Goal: Task Accomplishment & Management: Use online tool/utility

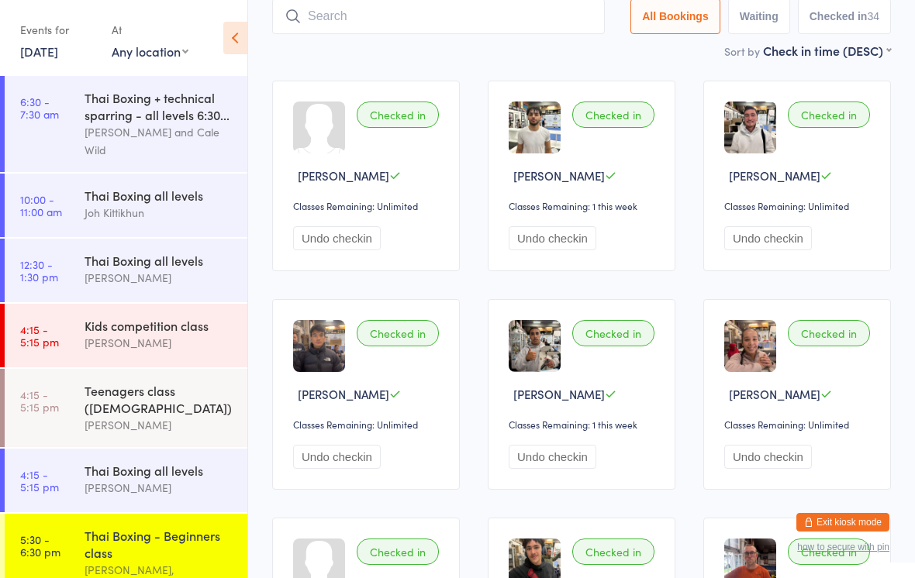
scroll to position [285, 0]
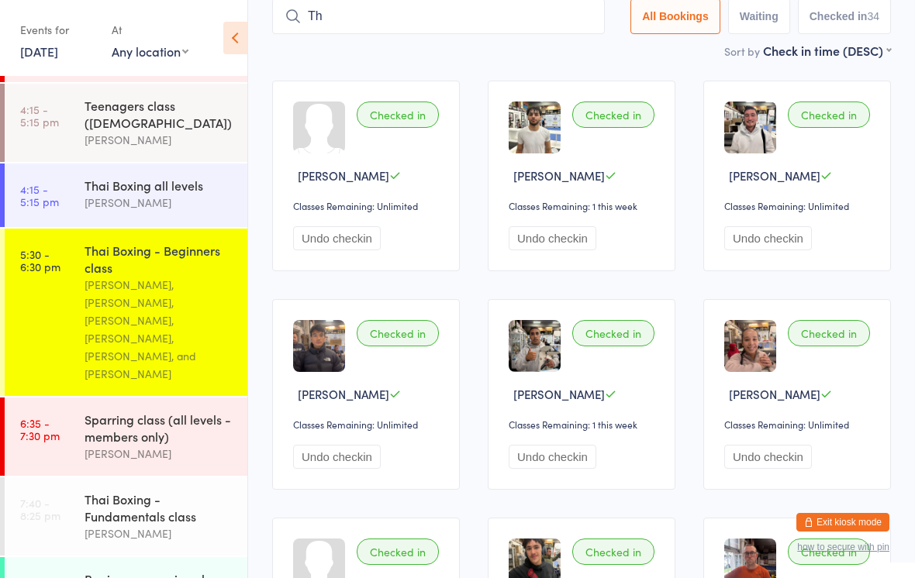
type input "Thu"
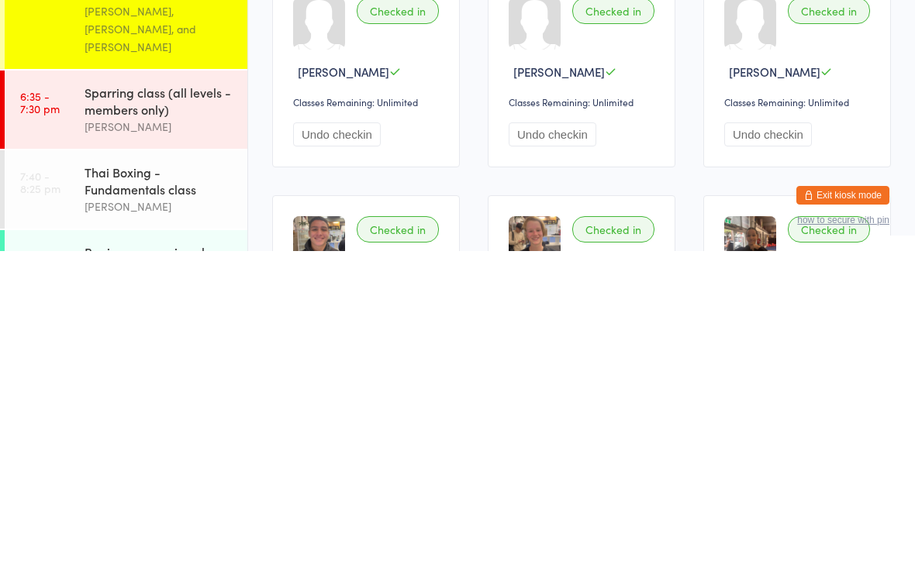
scroll to position [798, 0]
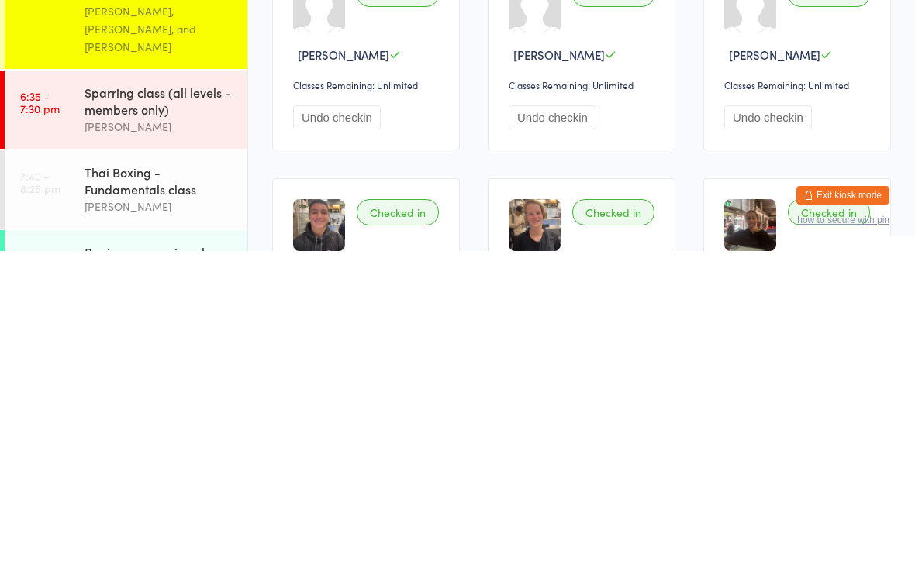
click at [167, 571] on div "Beginners sparring class" at bounding box center [160, 579] width 150 height 17
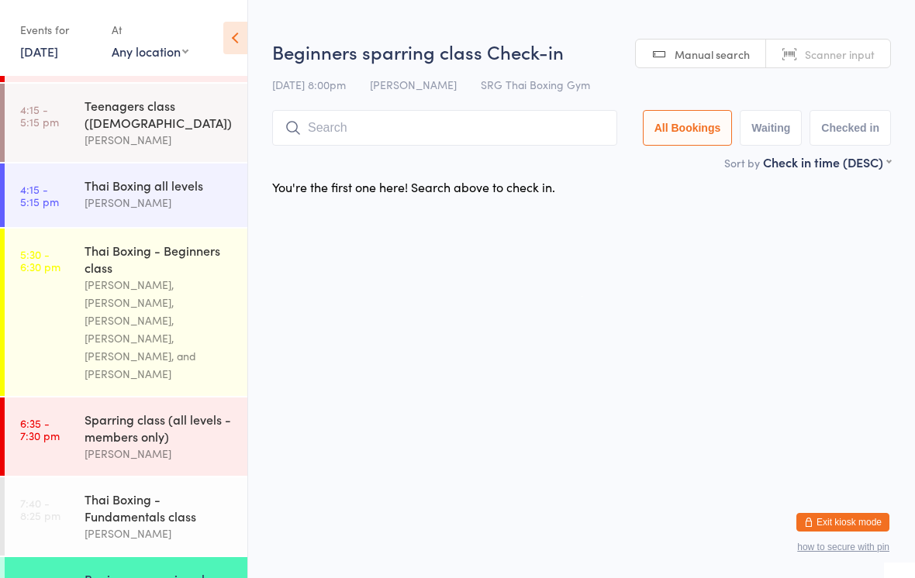
click at [439, 120] on input "search" at bounding box center [444, 128] width 345 height 36
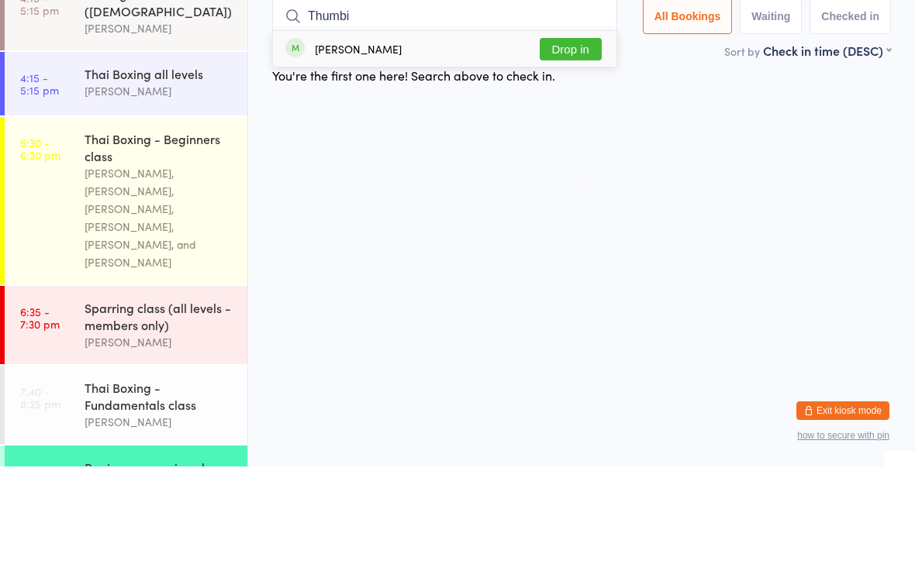
type input "Thumbi"
click at [578, 150] on button "Drop in" at bounding box center [571, 161] width 62 height 22
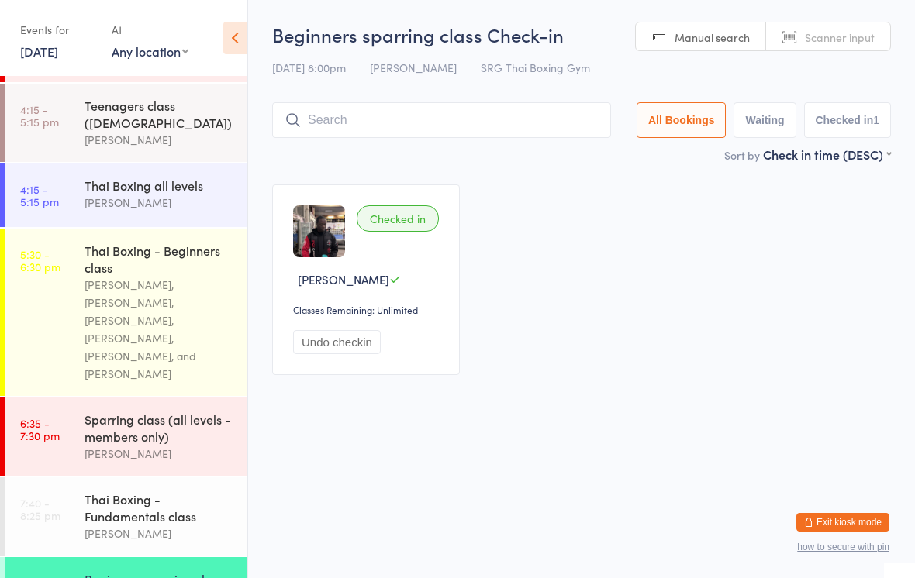
click at [500, 131] on input "search" at bounding box center [441, 120] width 339 height 36
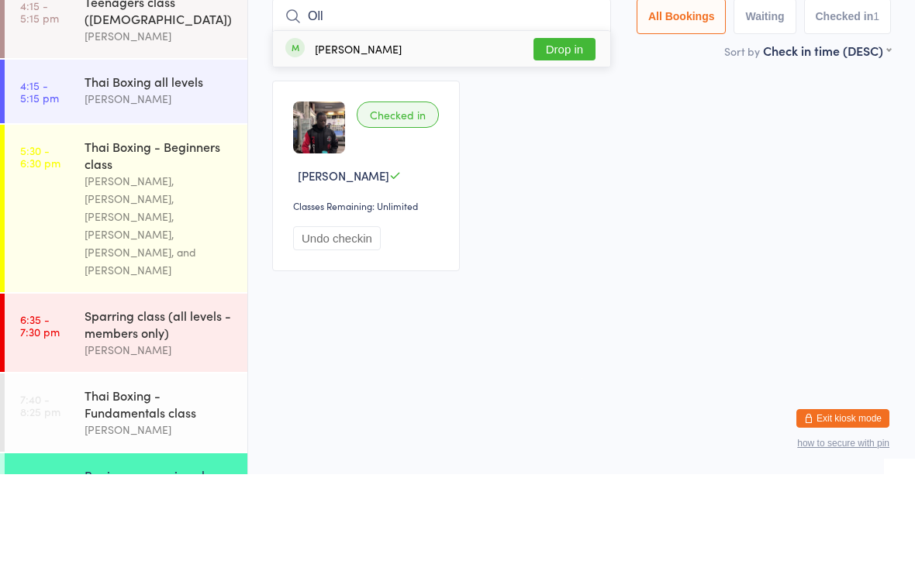
type input "Oll"
click at [561, 142] on button "Drop in" at bounding box center [564, 153] width 62 height 22
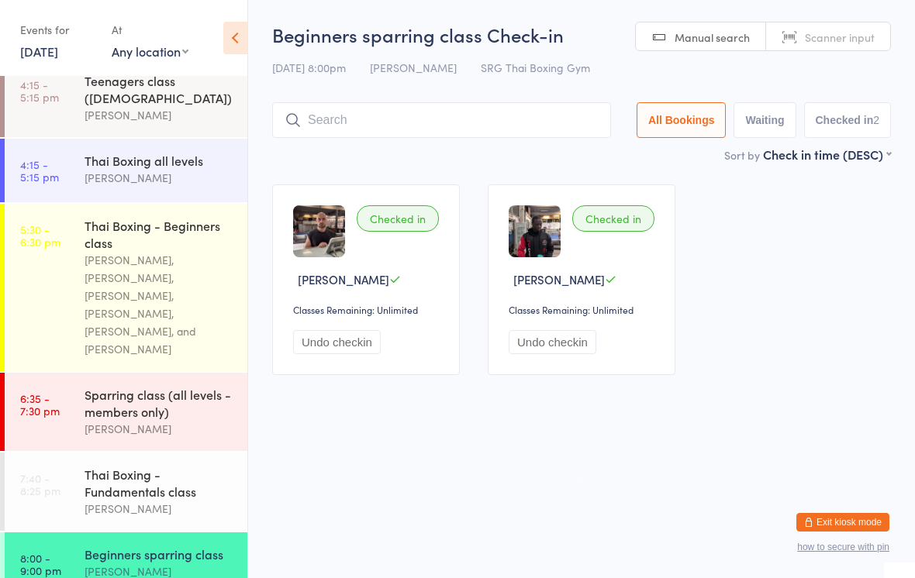
scroll to position [309, 0]
click at [451, 119] on input "search" at bounding box center [441, 120] width 339 height 36
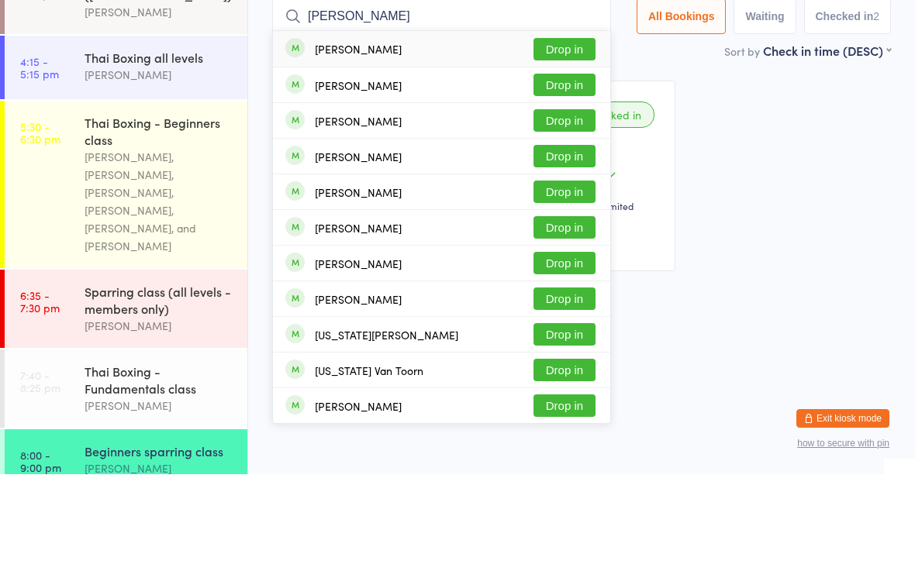
type input "[PERSON_NAME]"
click at [457, 171] on div "[PERSON_NAME] Drop in" at bounding box center [441, 188] width 337 height 35
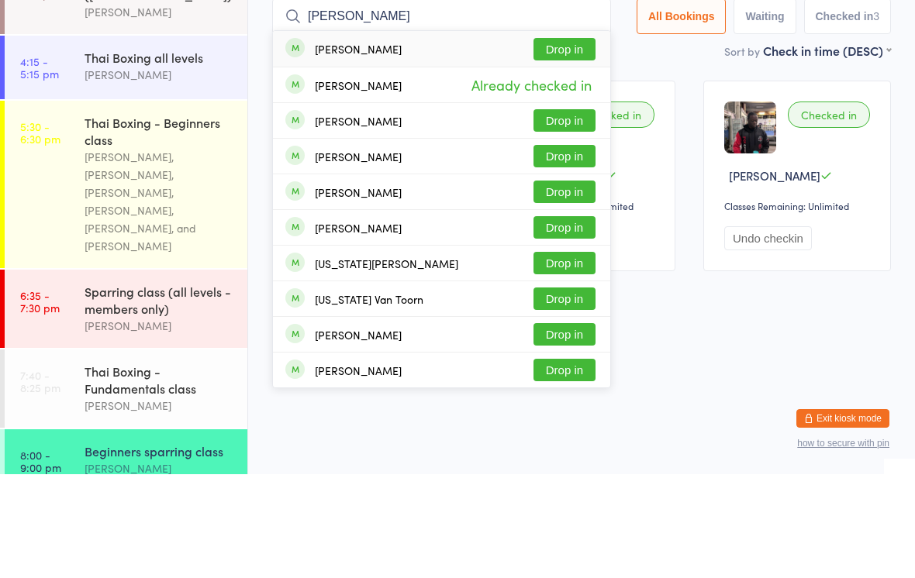
type input "[PERSON_NAME]"
click at [405, 135] on div "[PERSON_NAME] Drop in" at bounding box center [441, 153] width 337 height 36
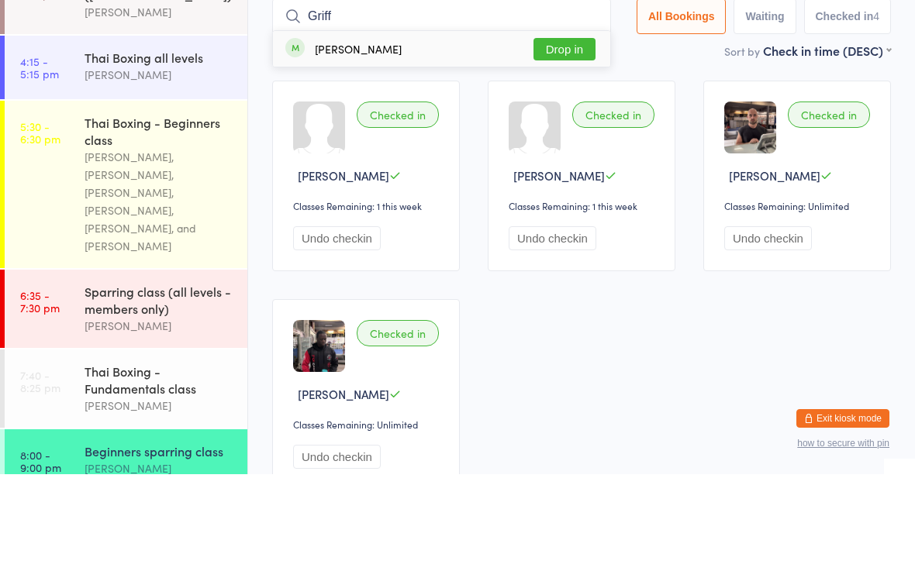
type input "Griff"
click at [573, 142] on button "Drop in" at bounding box center [564, 153] width 62 height 22
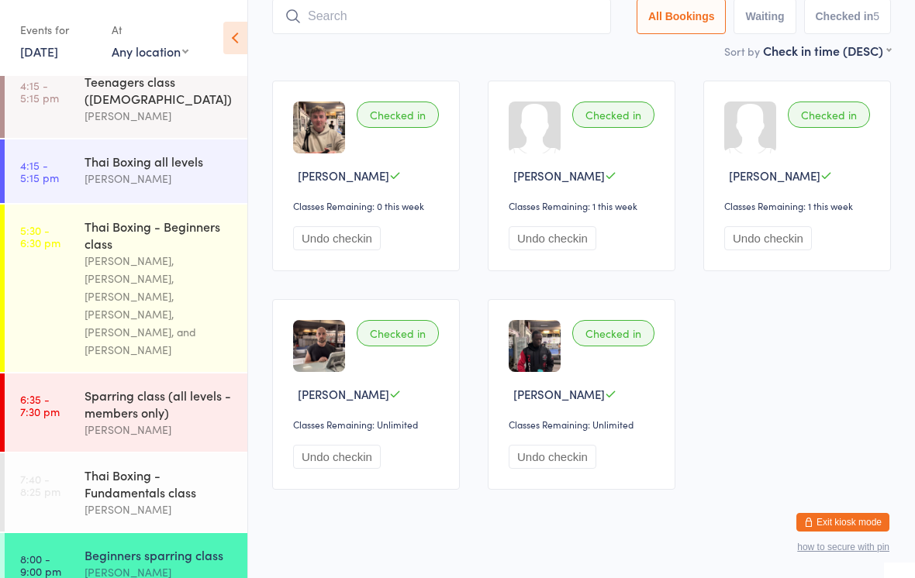
click at [528, 22] on input "search" at bounding box center [441, 16] width 339 height 36
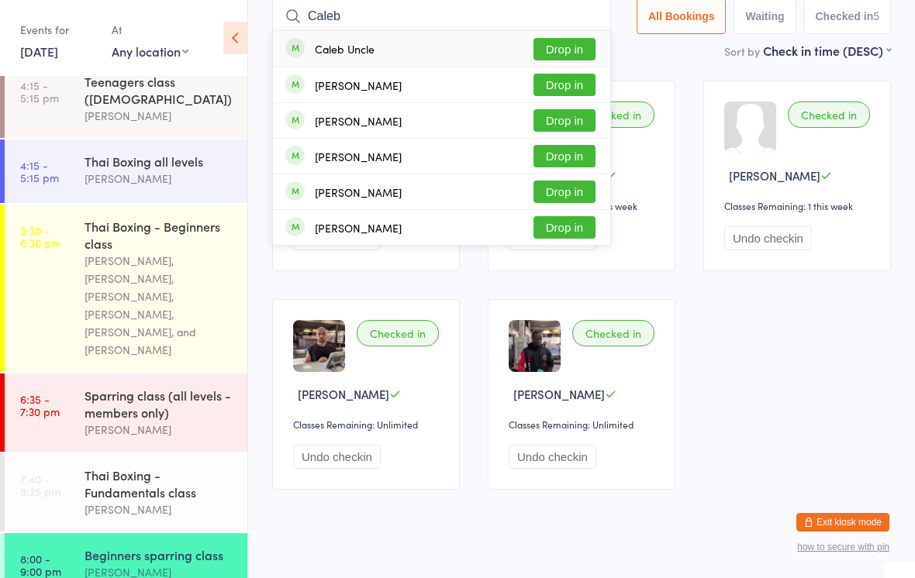
type input "Caleb"
click at [575, 54] on button "Drop in" at bounding box center [564, 49] width 62 height 22
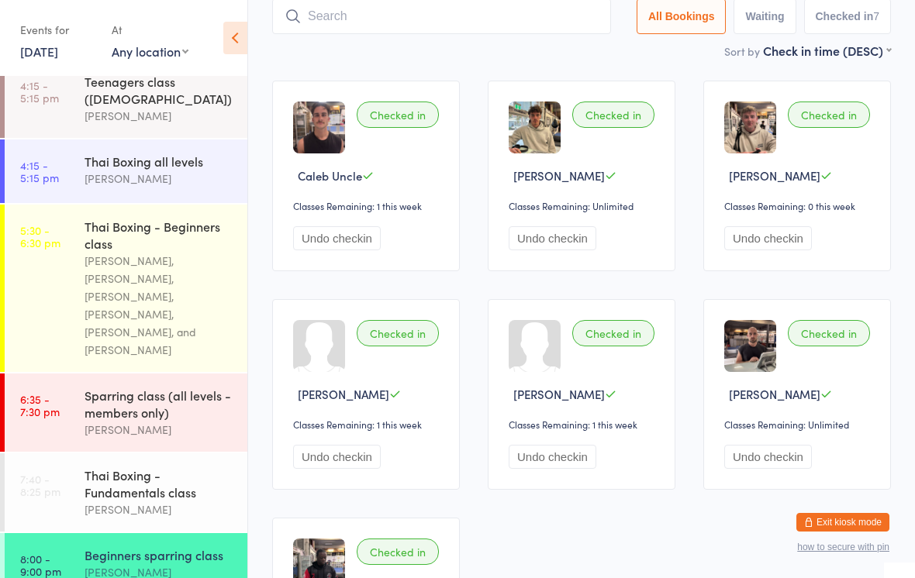
click at [445, 22] on input "search" at bounding box center [441, 16] width 339 height 36
type input "[PERSON_NAME]"
click at [569, 43] on button "Drop in" at bounding box center [564, 49] width 62 height 22
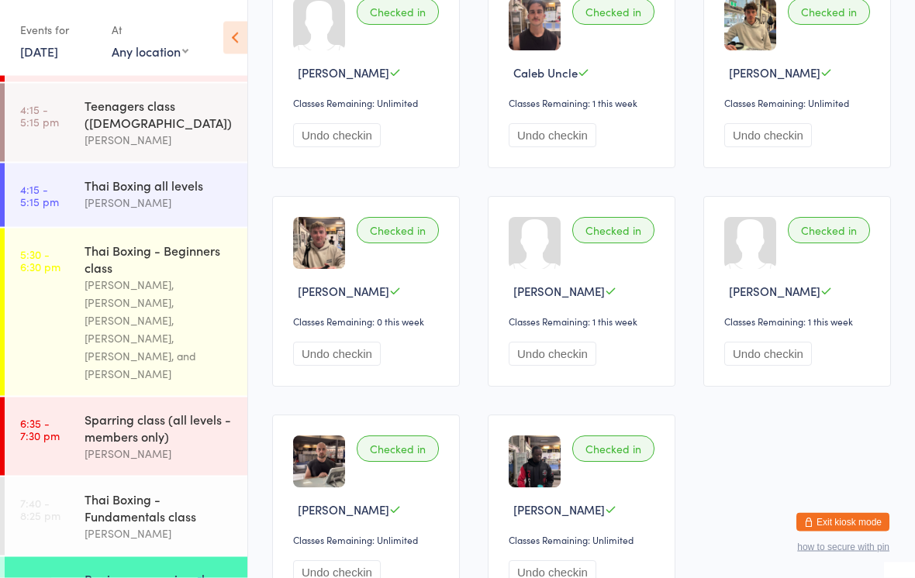
scroll to position [207, 0]
click at [102, 571] on div "Beginners sparring class" at bounding box center [160, 579] width 150 height 17
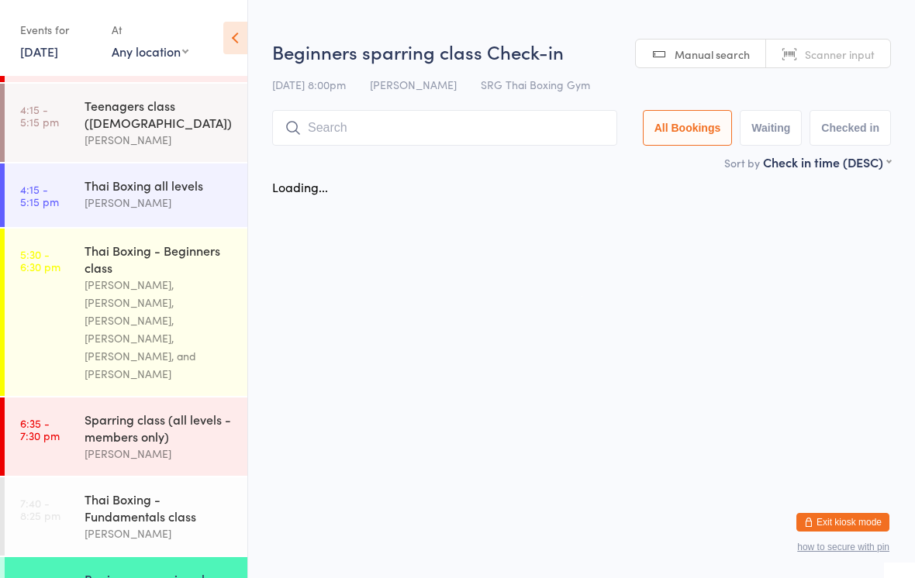
scroll to position [0, 0]
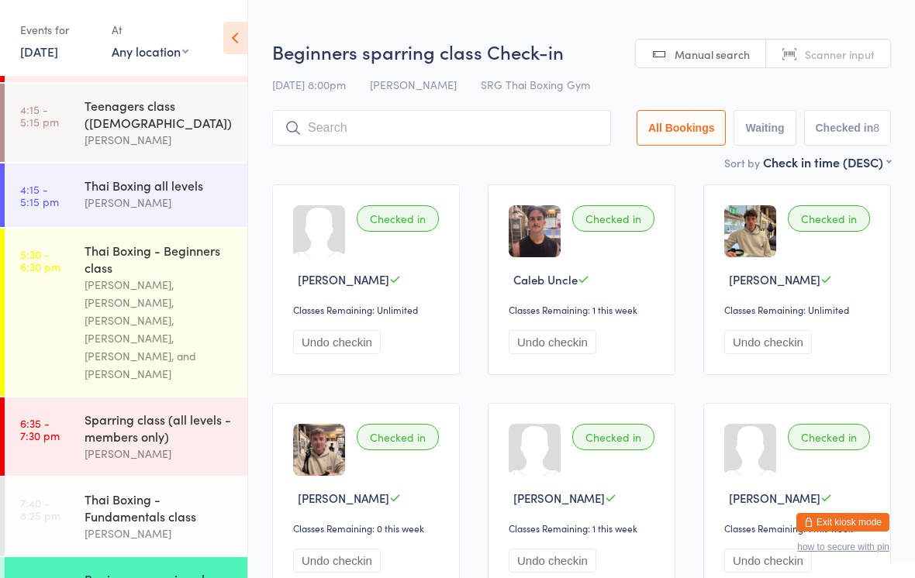
click at [322, 124] on input "search" at bounding box center [441, 128] width 339 height 36
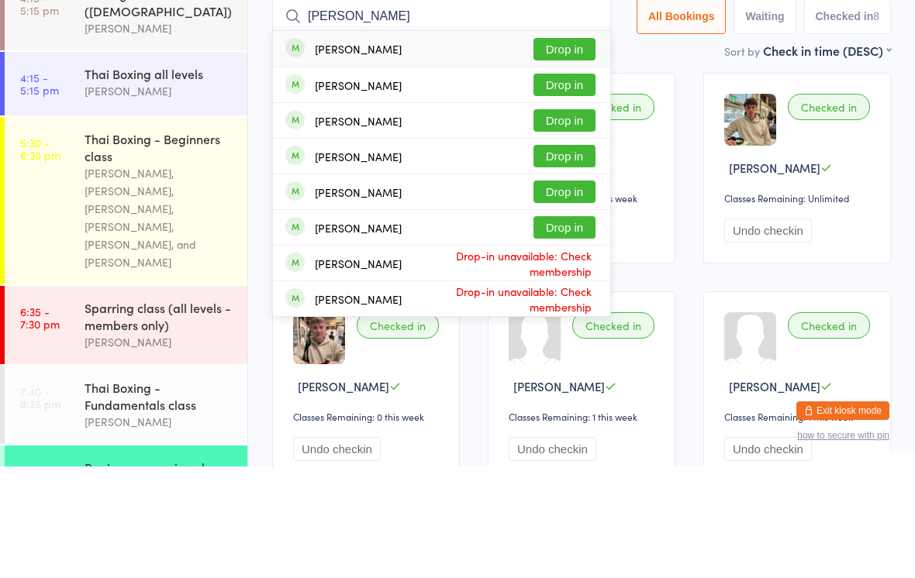
type input "[PERSON_NAME]"
click at [557, 150] on button "Drop in" at bounding box center [564, 161] width 62 height 22
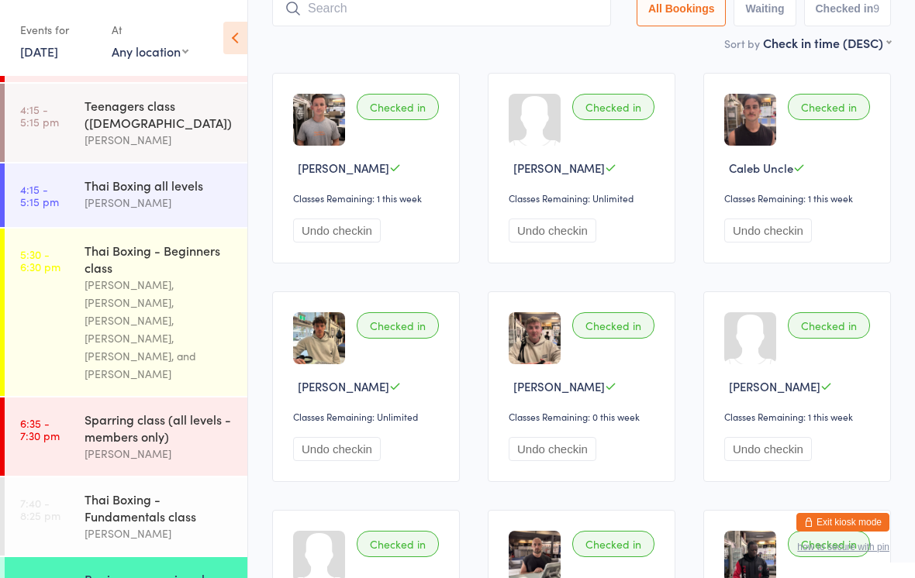
click at [493, 22] on input "search" at bounding box center [441, 9] width 339 height 36
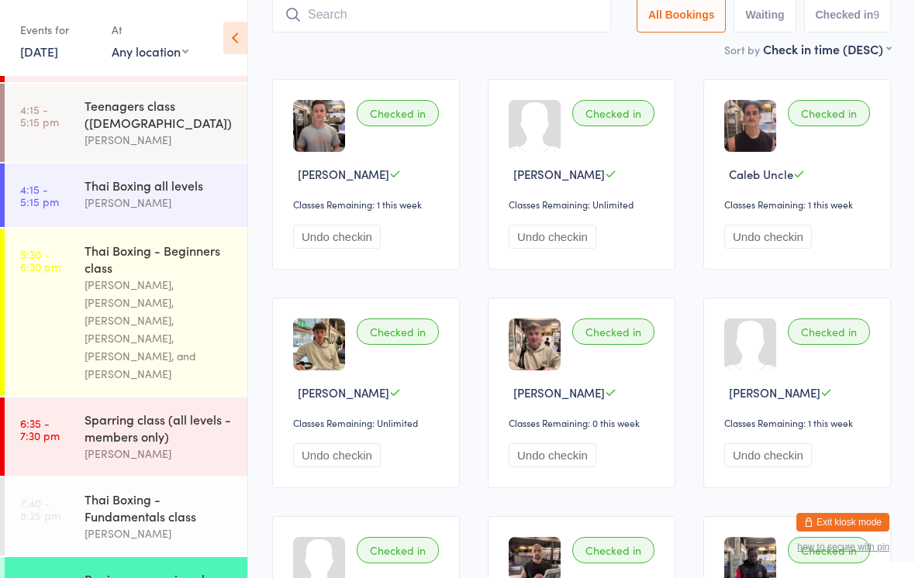
scroll to position [104, 0]
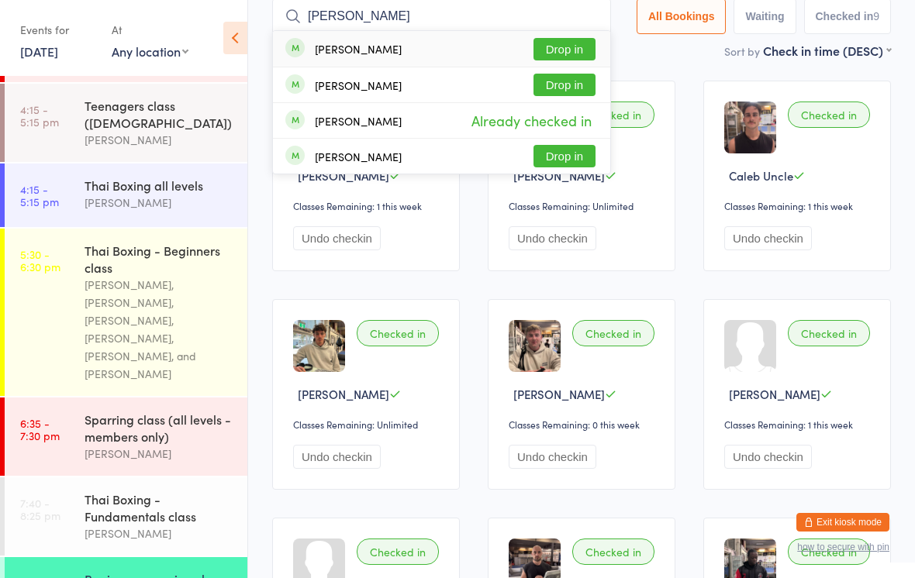
type input "[PERSON_NAME]"
click at [562, 164] on button "Drop in" at bounding box center [564, 156] width 62 height 22
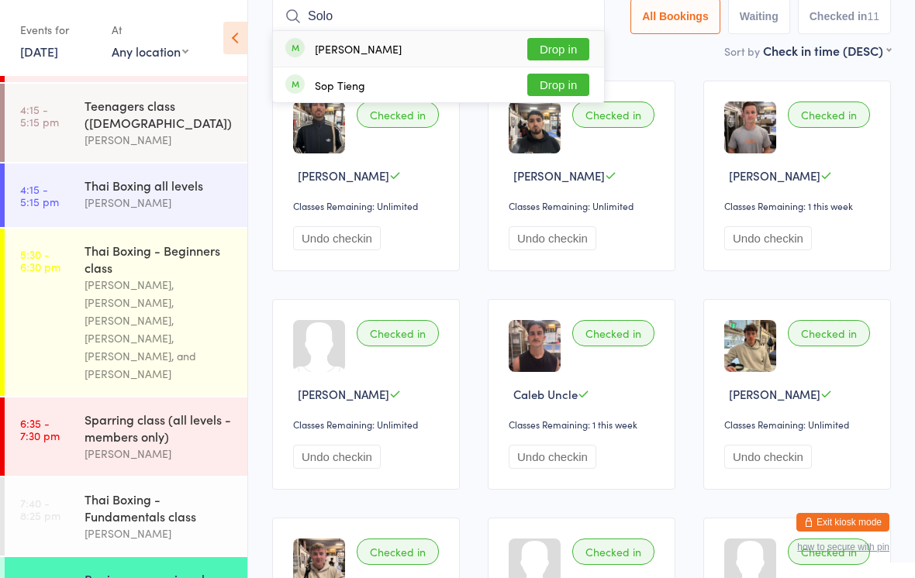
type input "Solo"
click at [547, 42] on button "Drop in" at bounding box center [558, 49] width 62 height 22
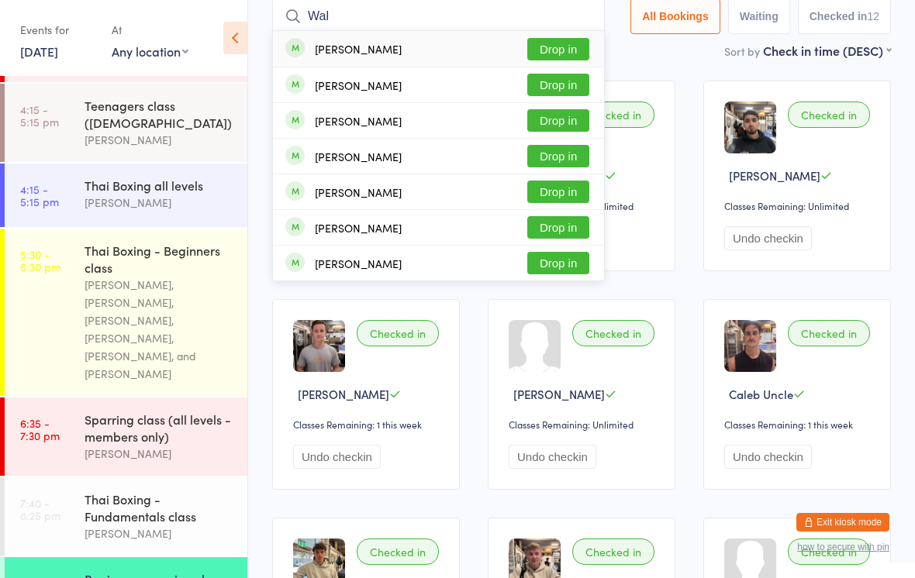
type input "Wal"
click at [554, 41] on button "Drop in" at bounding box center [558, 49] width 62 height 22
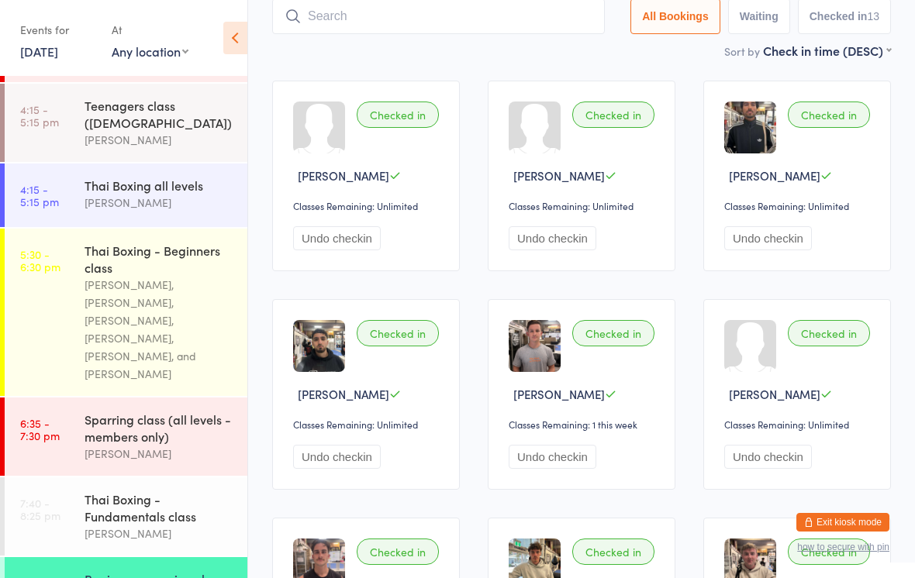
click at [355, 24] on input "search" at bounding box center [438, 16] width 333 height 36
type input "[PERSON_NAME]"
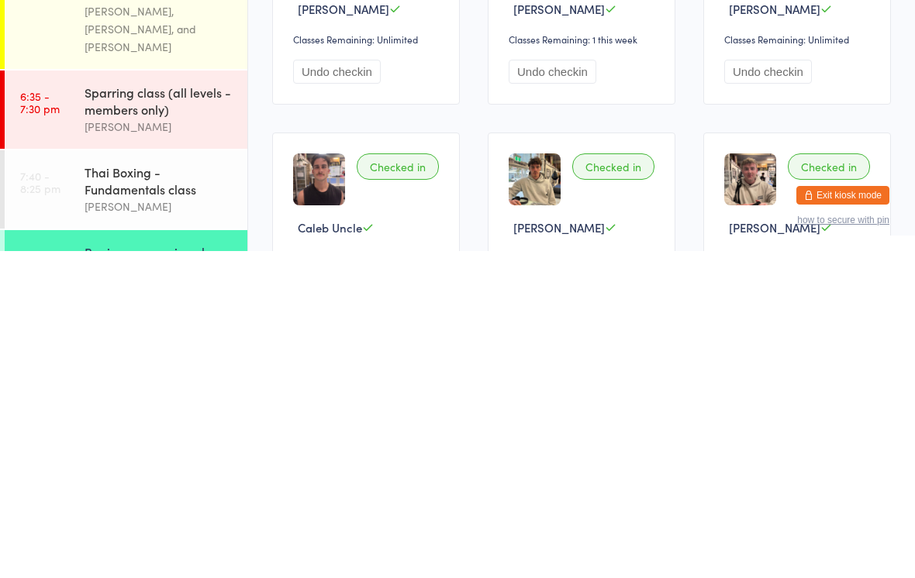
scroll to position [171, 0]
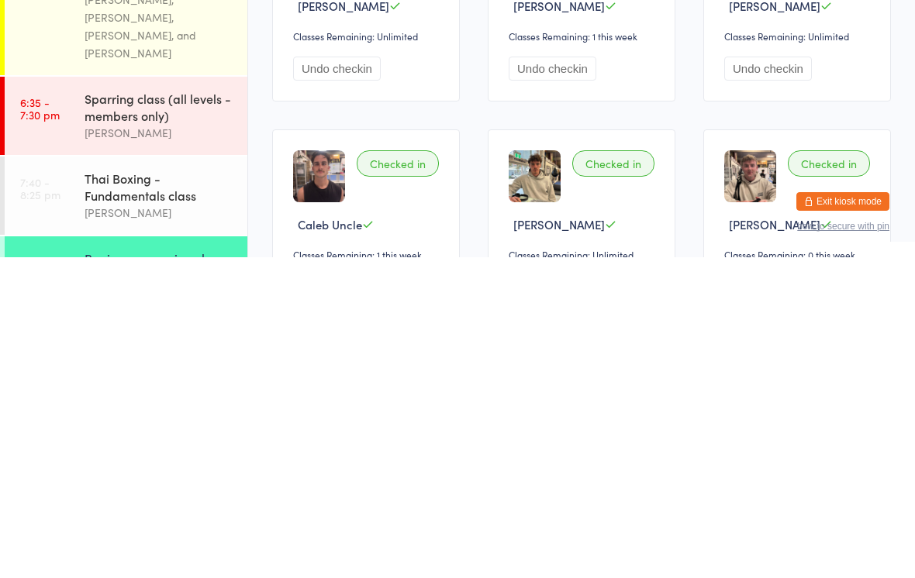
click at [167, 571] on div "Beginners sparring class" at bounding box center [160, 579] width 150 height 17
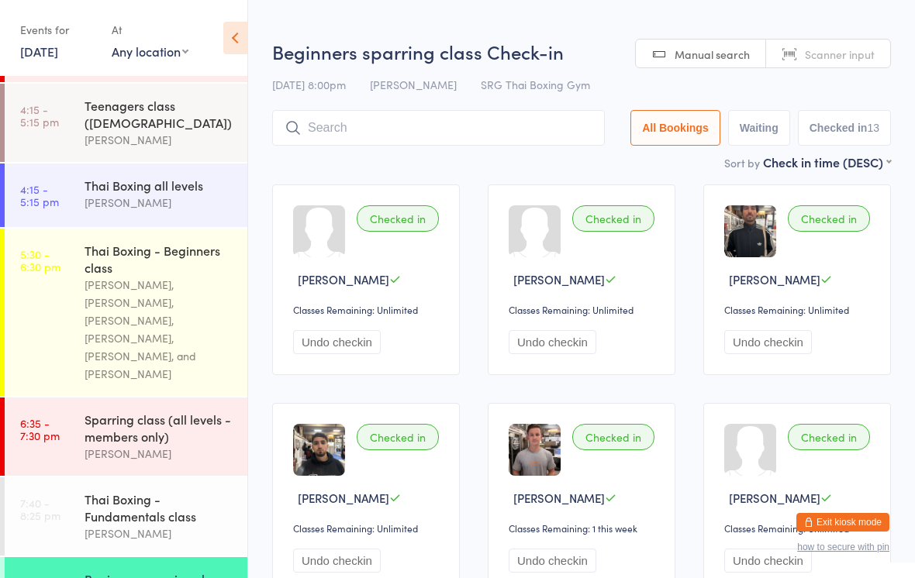
click at [387, 127] on input "search" at bounding box center [438, 128] width 333 height 36
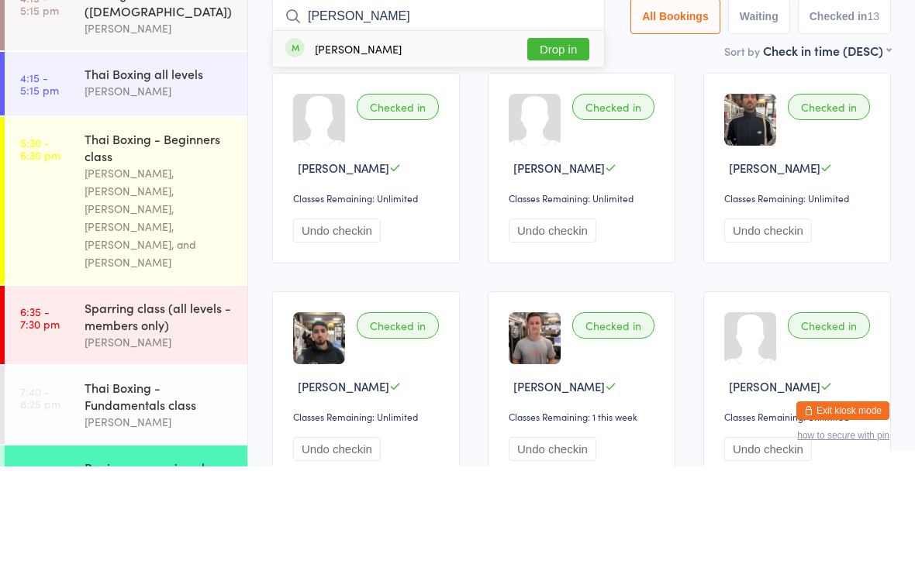
type input "[PERSON_NAME]"
click at [559, 150] on button "Drop in" at bounding box center [558, 161] width 62 height 22
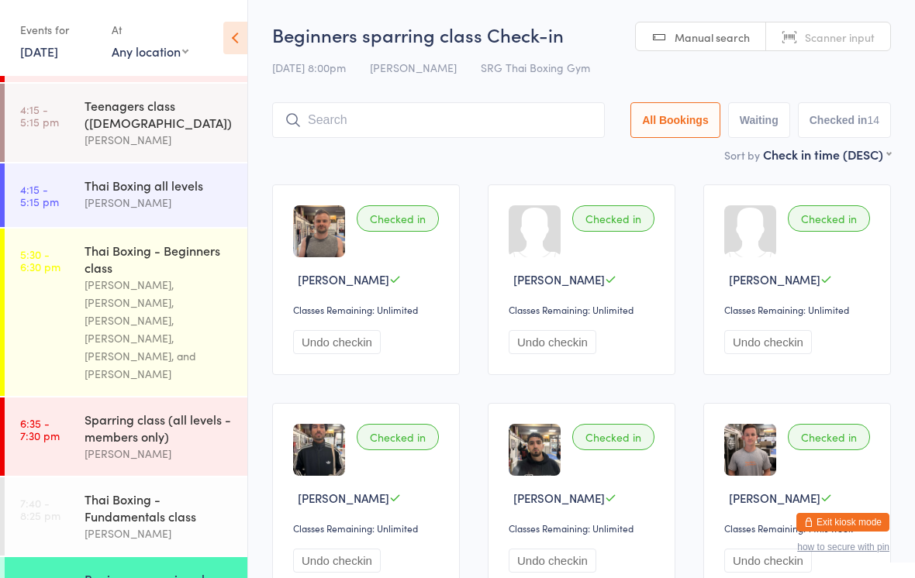
click at [501, 118] on input "search" at bounding box center [438, 120] width 333 height 36
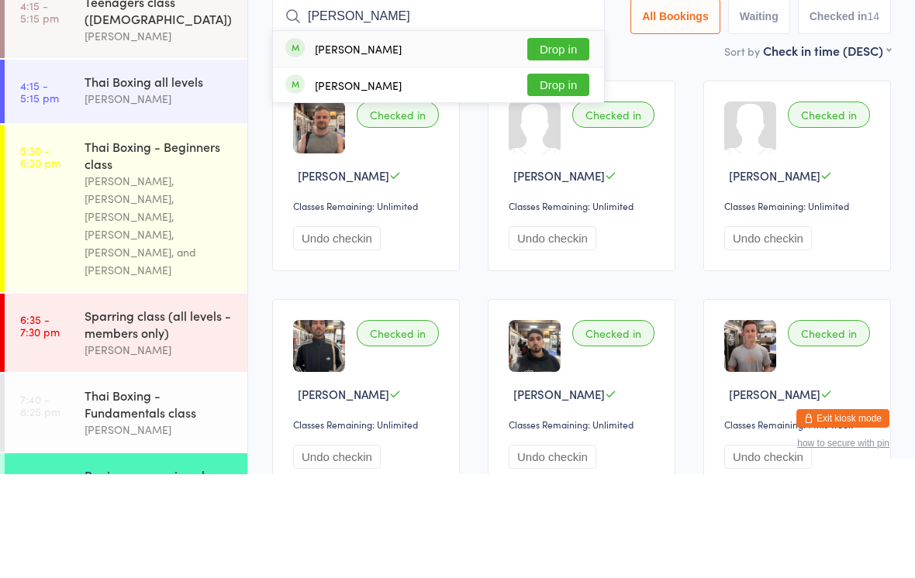
type input "[PERSON_NAME]"
click at [561, 178] on button "Drop in" at bounding box center [558, 189] width 62 height 22
